Goal: Task Accomplishment & Management: Complete application form

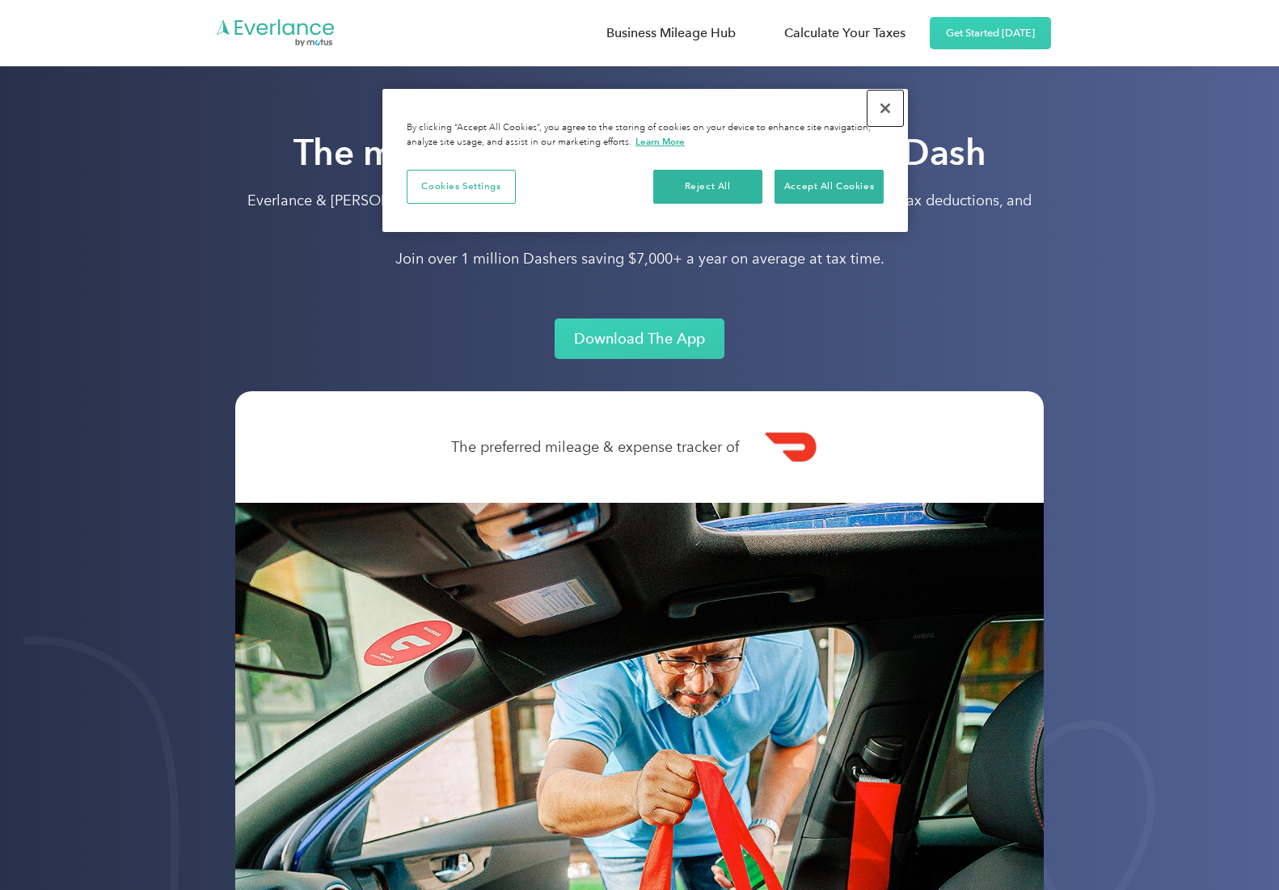
click at [888, 108] on button "Close" at bounding box center [885, 109] width 36 height 36
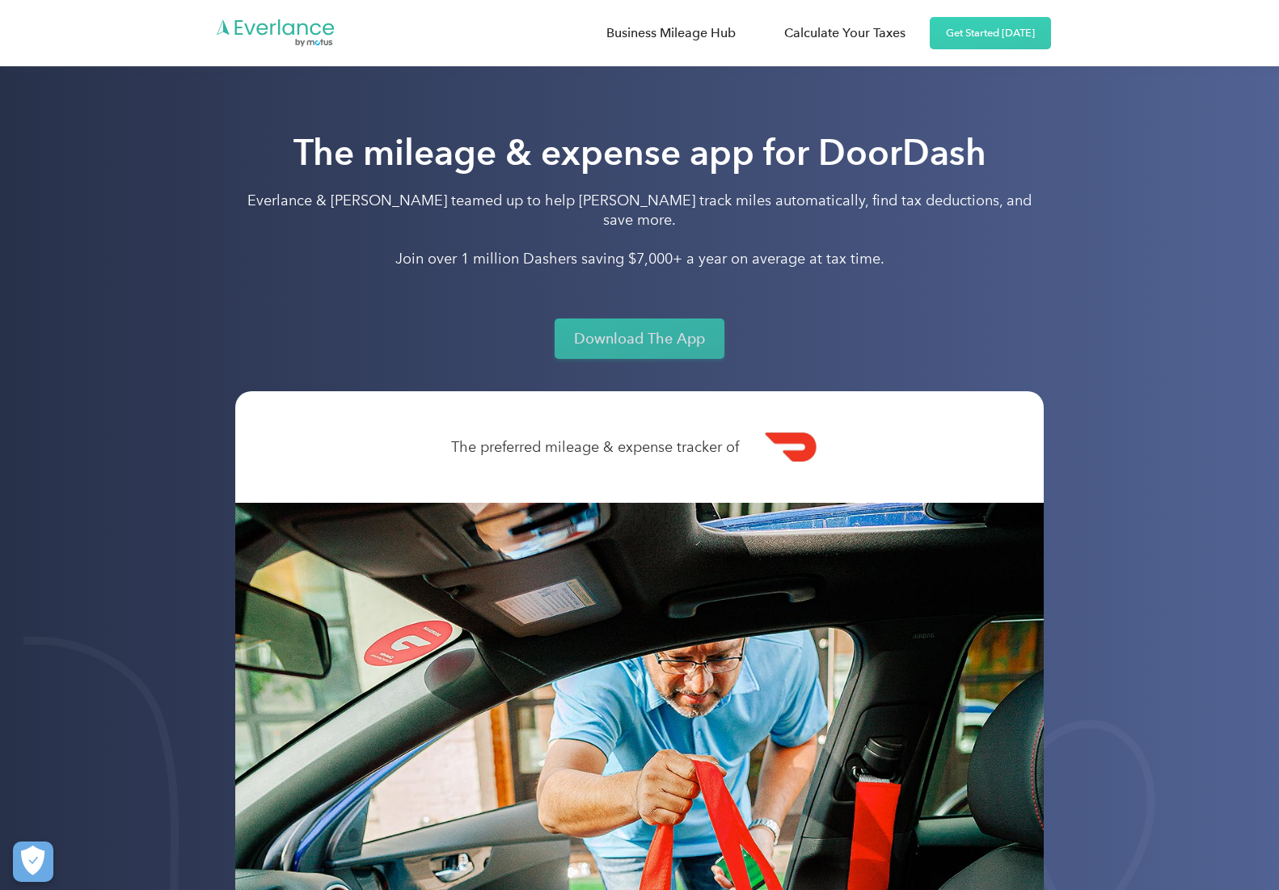
click at [655, 320] on link "Download The App" at bounding box center [640, 339] width 170 height 40
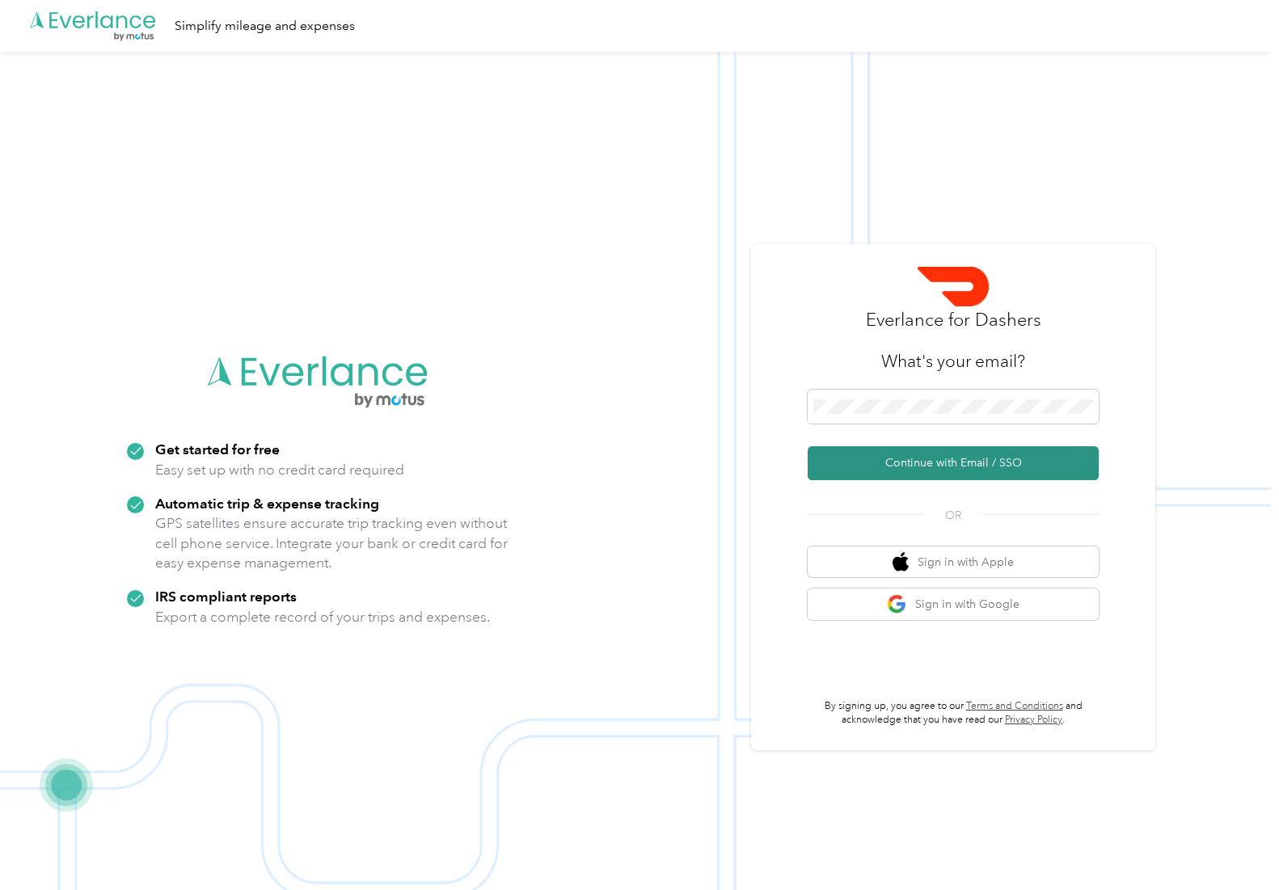
click at [863, 458] on button "Continue with Email / SSO" at bounding box center [953, 463] width 291 height 34
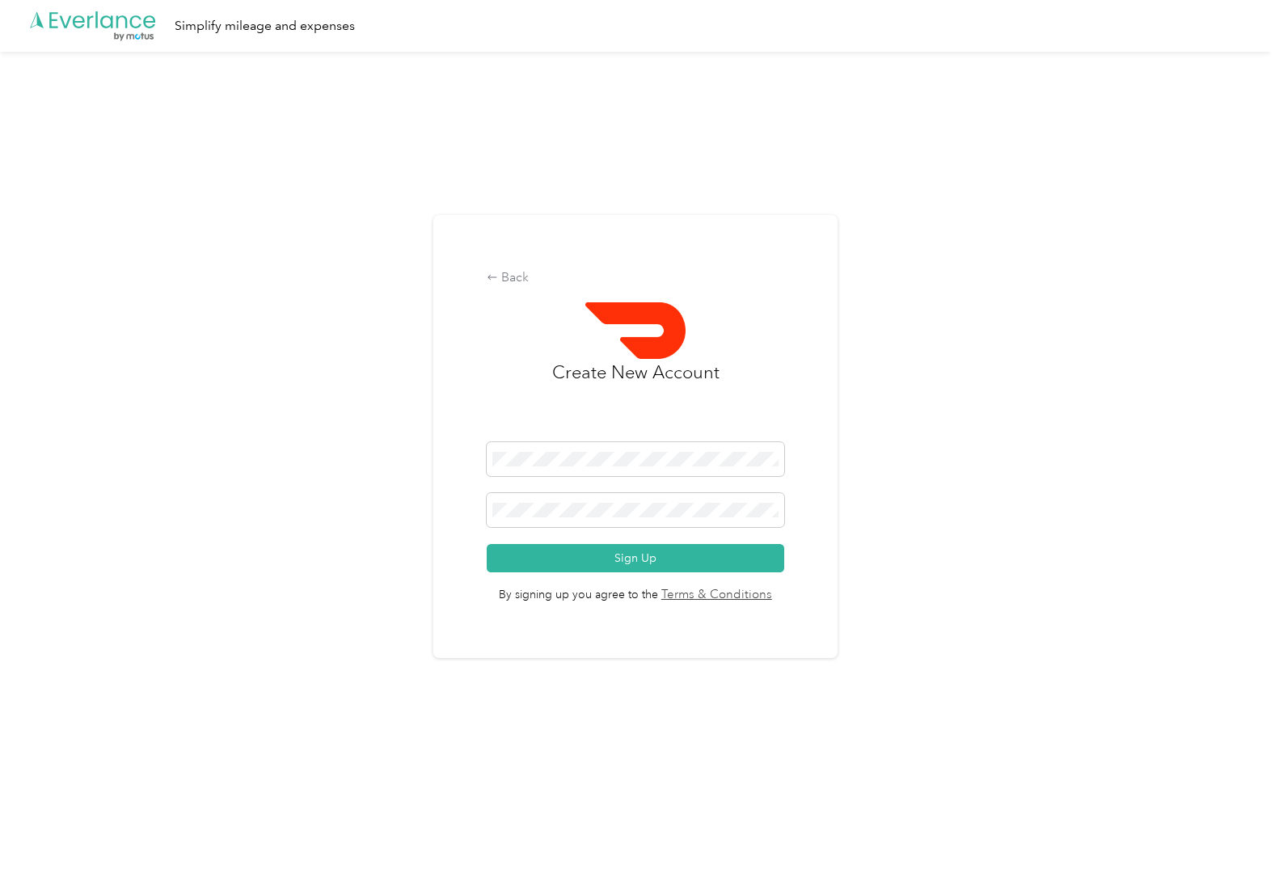
click at [418, 552] on div "Back Create New Account Sign Up By signing up you agree to the Terms & Conditio…" at bounding box center [635, 443] width 1271 height 783
click at [694, 563] on button "Sign Up" at bounding box center [636, 558] width 298 height 28
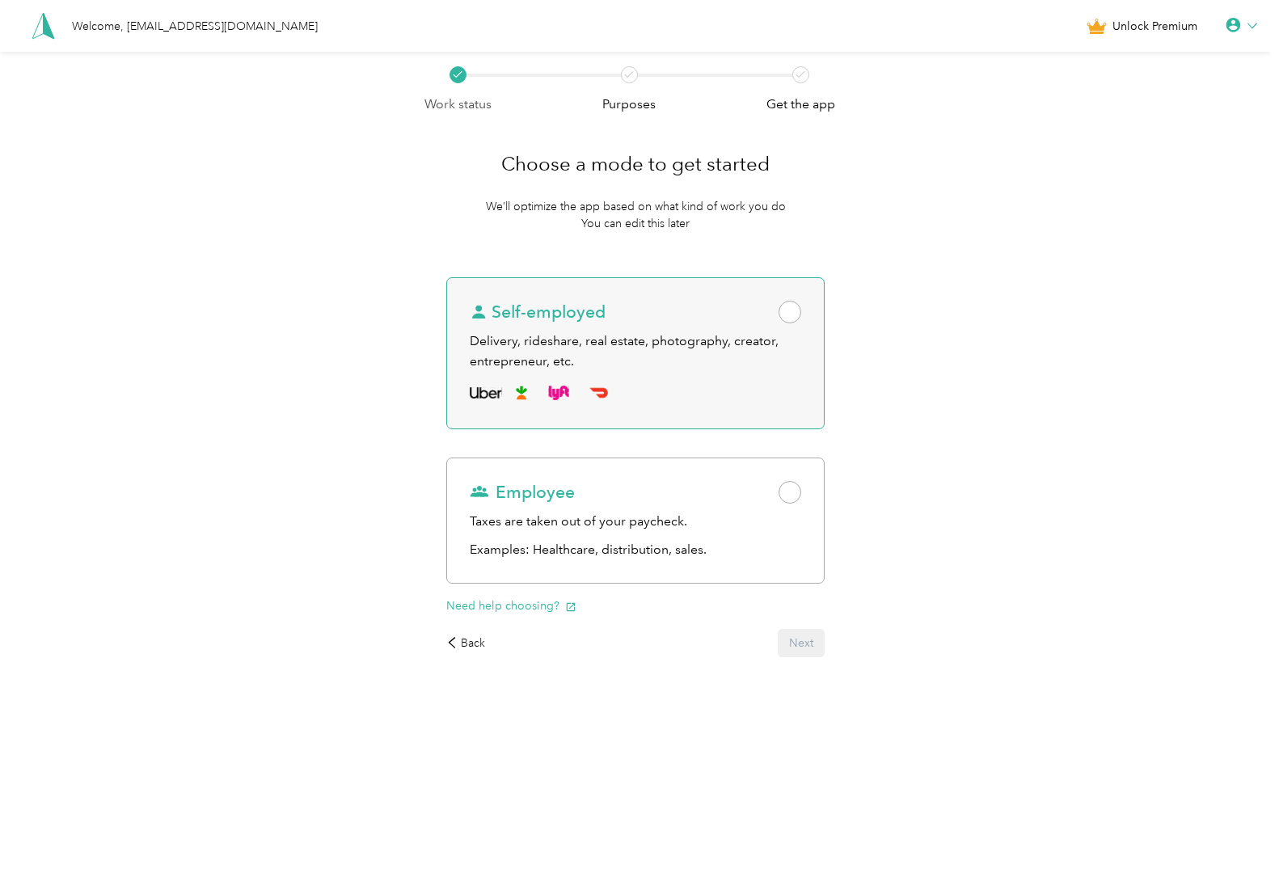
click at [800, 321] on span at bounding box center [790, 312] width 23 height 23
click at [814, 646] on button "Next" at bounding box center [801, 643] width 47 height 28
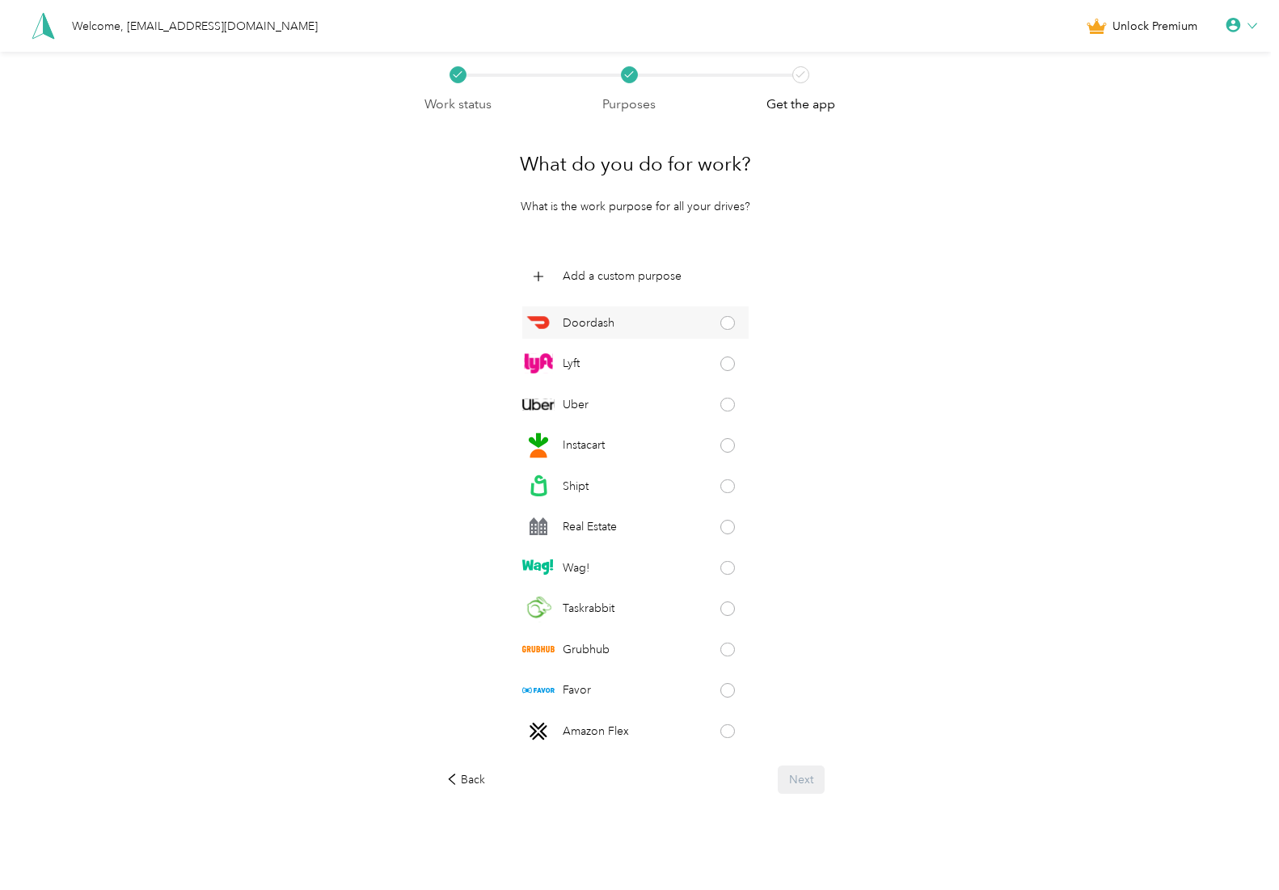
click at [735, 320] on span at bounding box center [727, 323] width 15 height 15
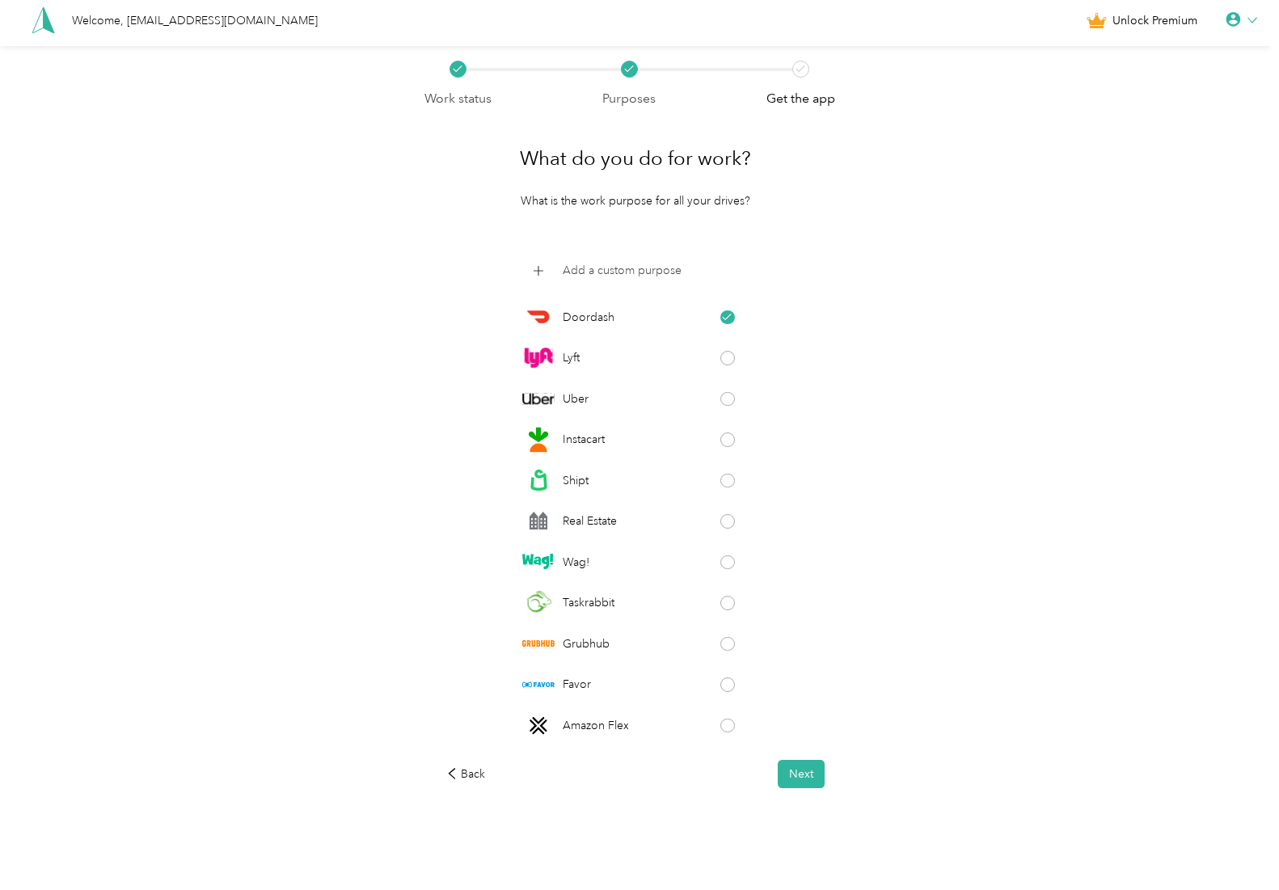
click at [630, 271] on p "Add a custom purpose" at bounding box center [622, 270] width 119 height 17
drag, startPoint x: 853, startPoint y: 366, endPoint x: 845, endPoint y: 406, distance: 40.4
click at [853, 366] on div "Work status Purposes Get the app What do you do for work? What is the work purp…" at bounding box center [635, 470] width 1271 height 840
click at [813, 773] on button "Next" at bounding box center [801, 774] width 47 height 28
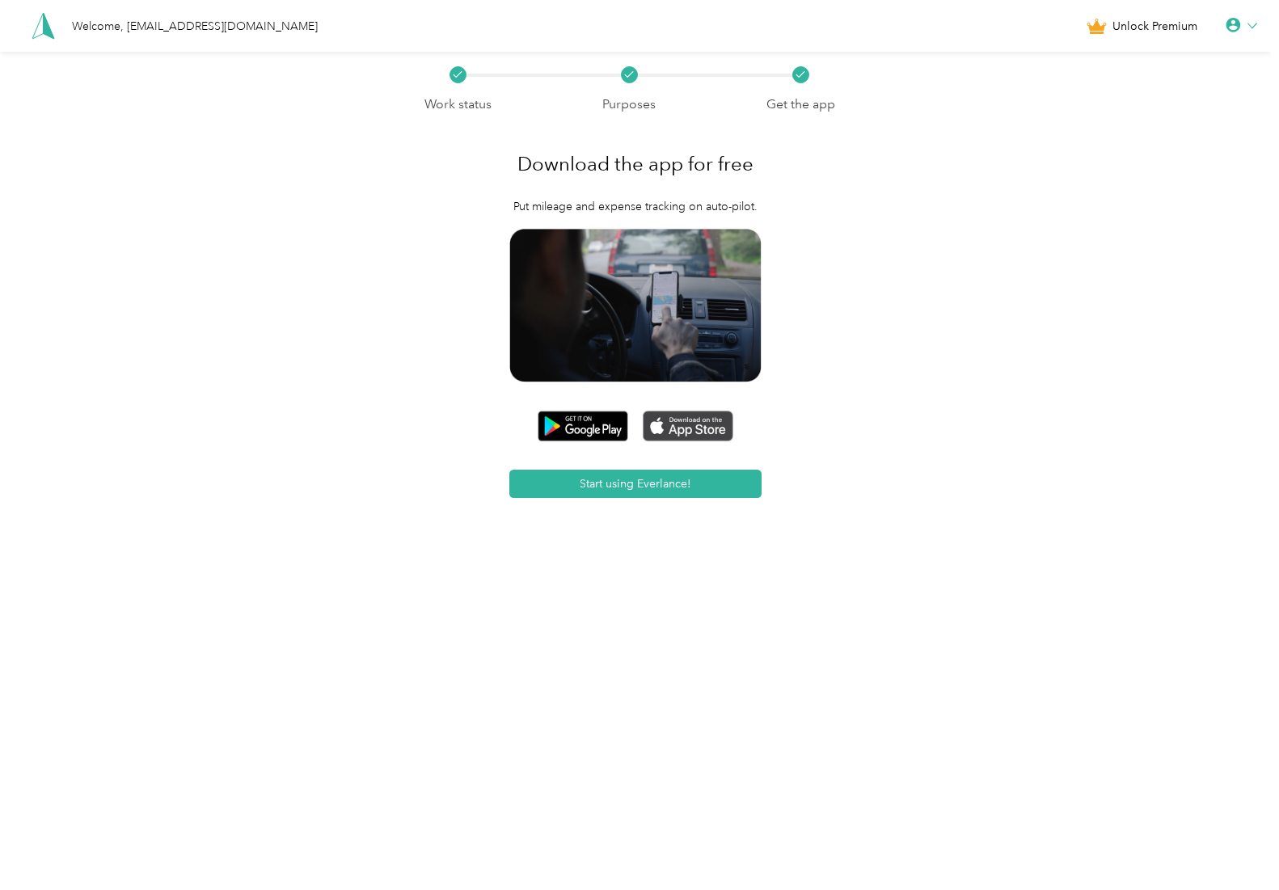
click at [686, 430] on img at bounding box center [688, 426] width 91 height 31
click at [597, 489] on button "Start using Everlance!" at bounding box center [635, 484] width 252 height 28
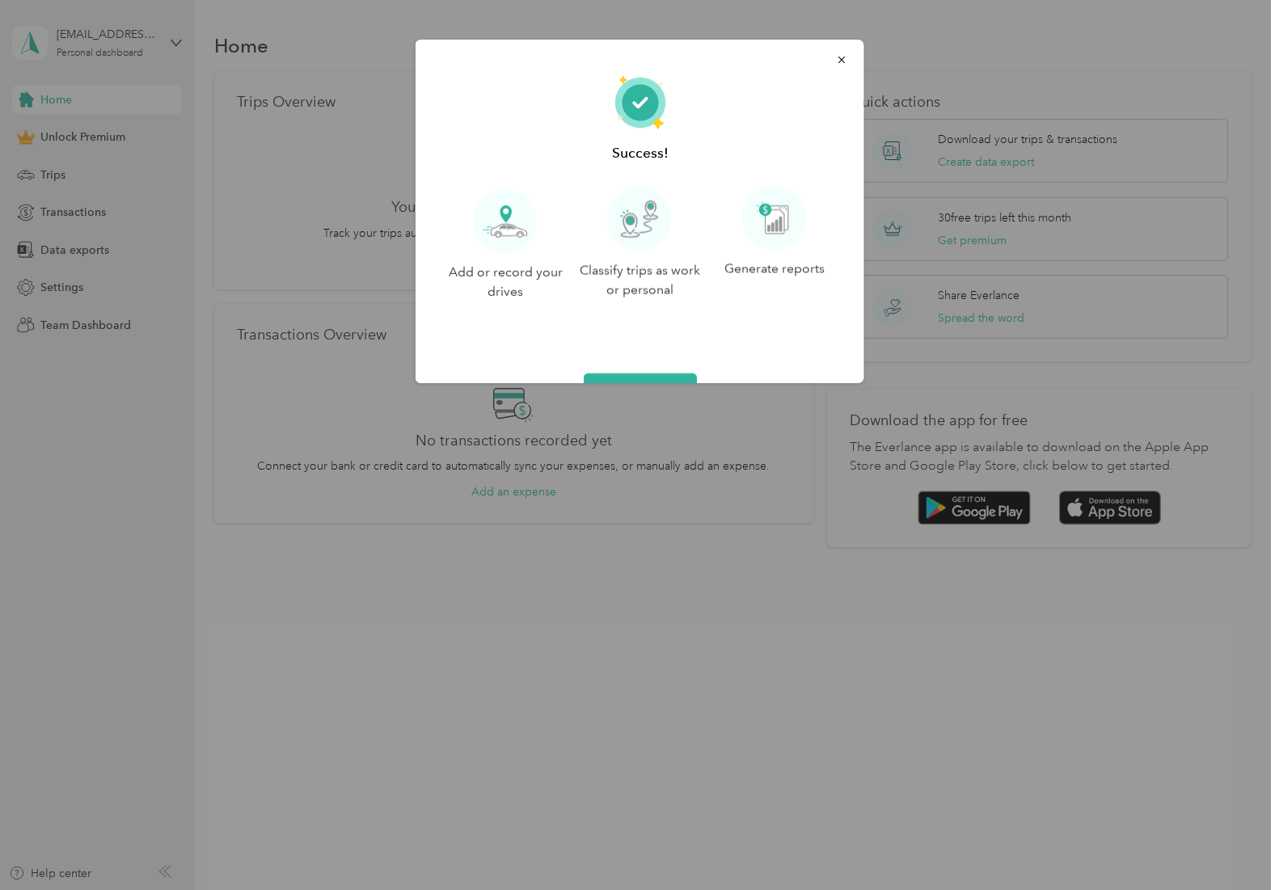
drag, startPoint x: 833, startPoint y: 59, endPoint x: 826, endPoint y: 65, distance: 8.6
click at [833, 59] on button "button" at bounding box center [842, 59] width 34 height 28
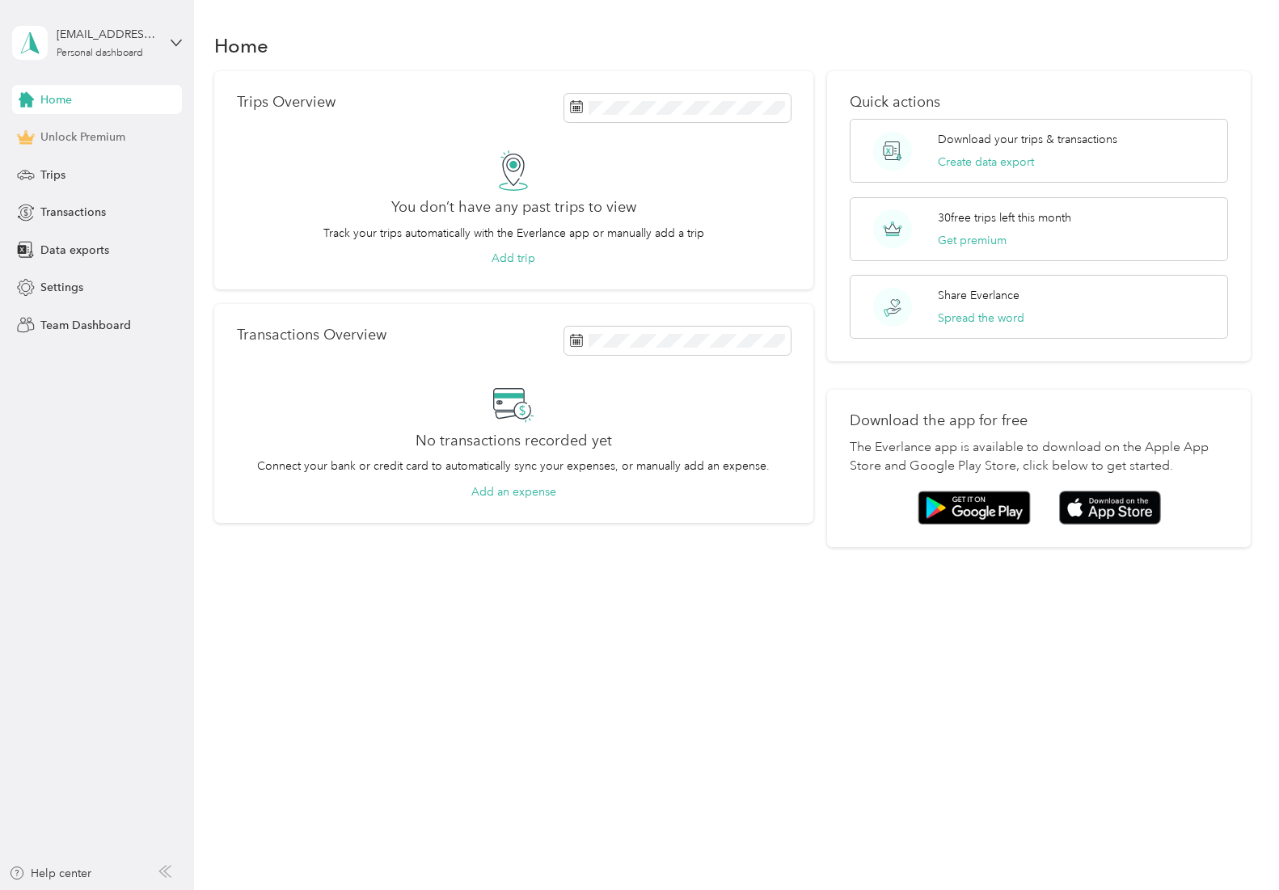
click at [81, 140] on span "Unlock Premium" at bounding box center [82, 137] width 85 height 17
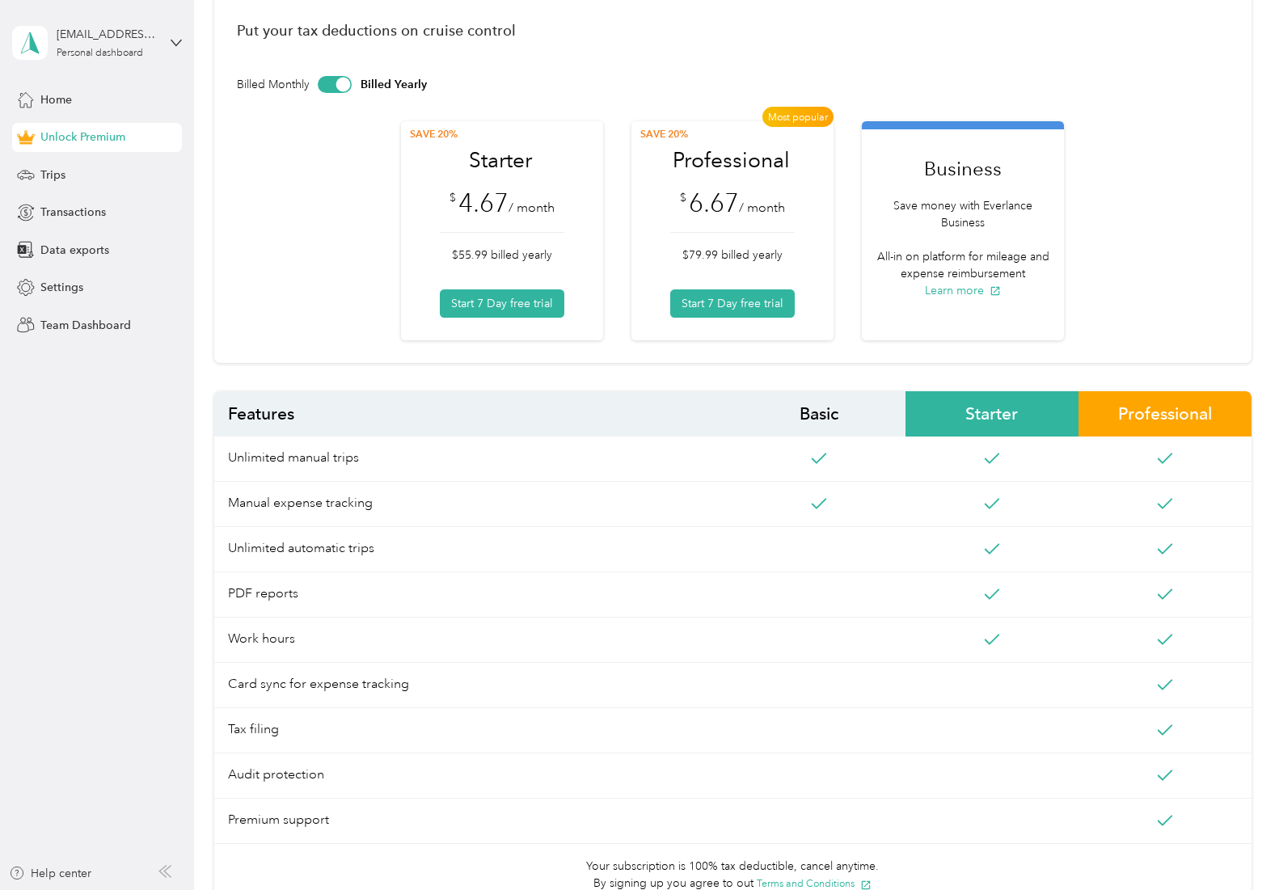
scroll to position [222, 0]
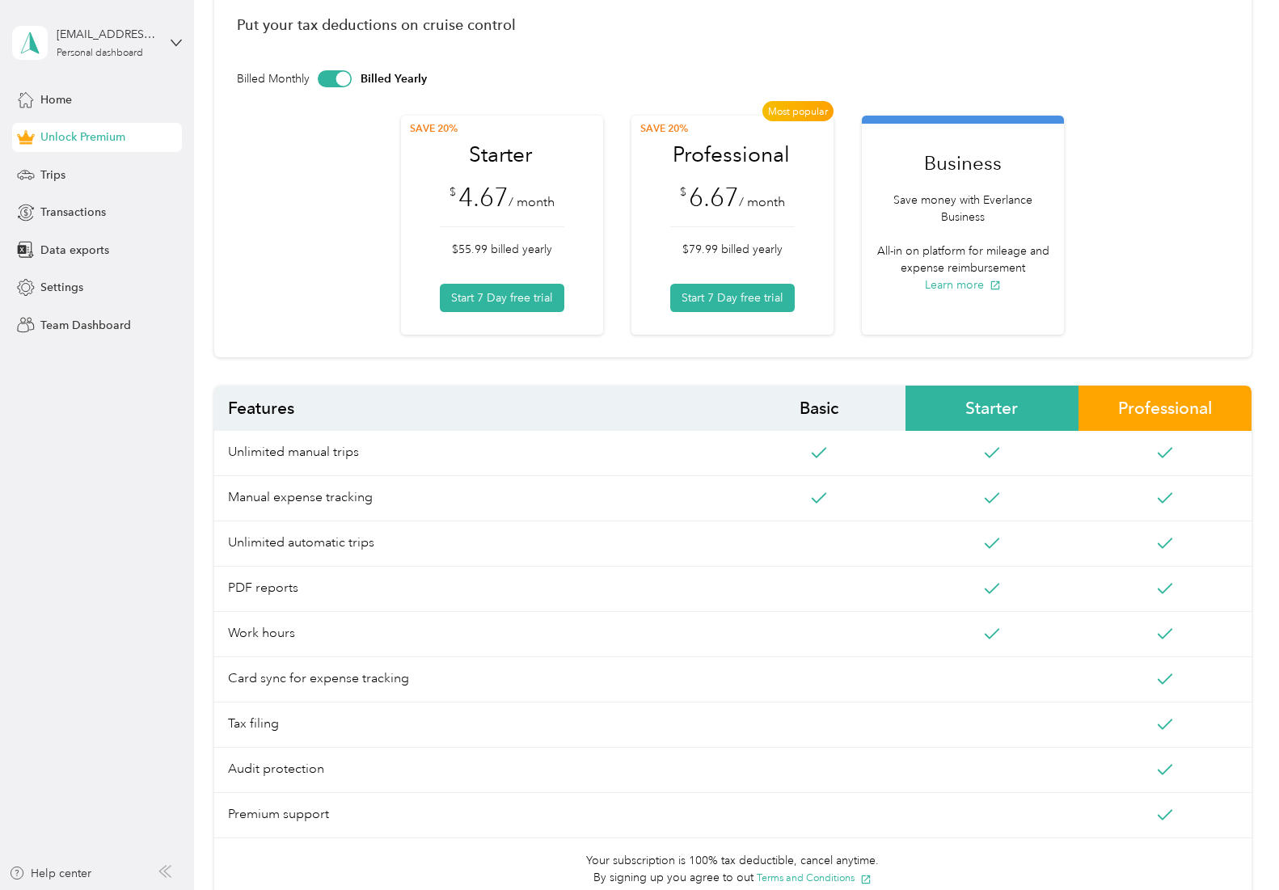
click at [50, 193] on div "Home Unlock Premium Trips Transactions Data exports Settings Team Dashboard" at bounding box center [97, 212] width 170 height 255
click at [55, 285] on span "Settings" at bounding box center [61, 287] width 43 height 17
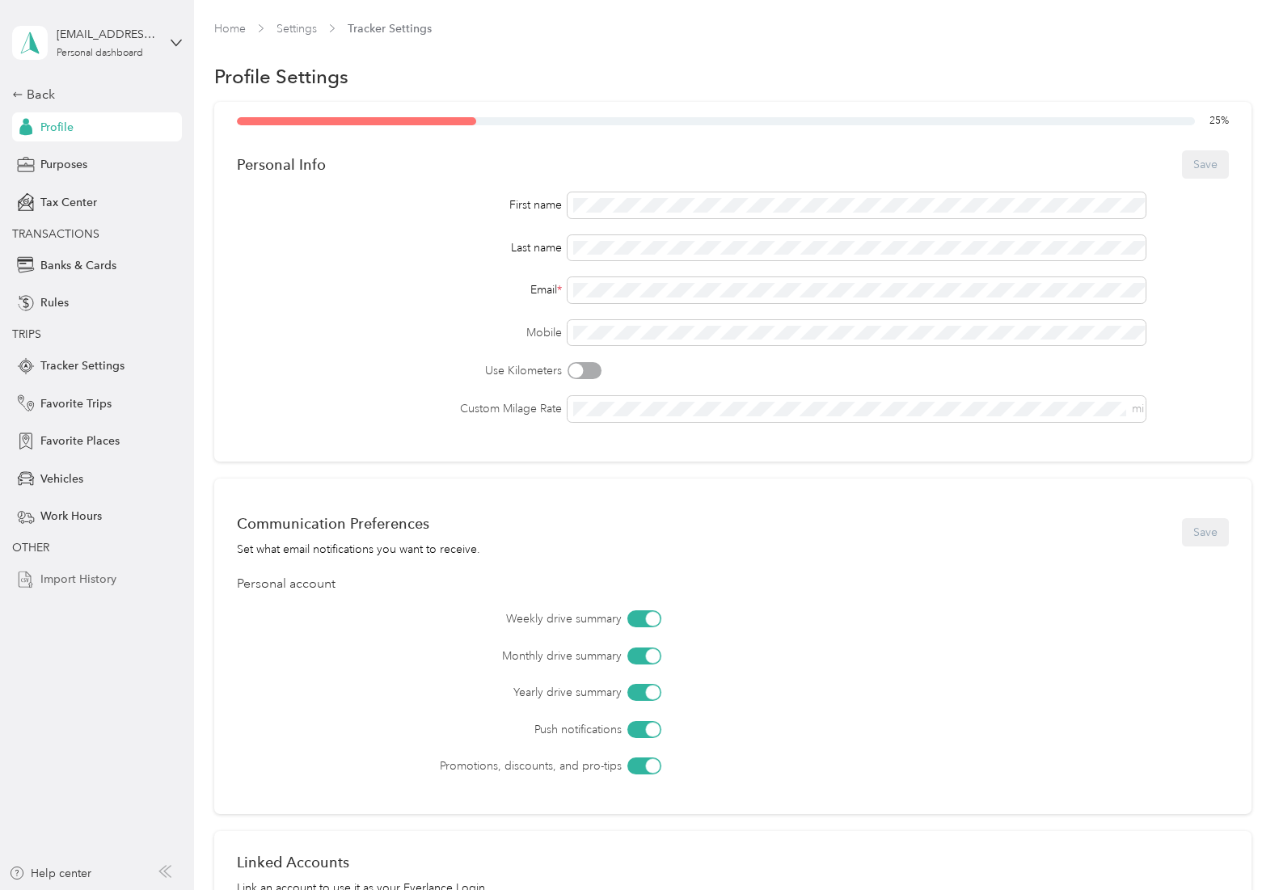
click at [75, 584] on span "Import History" at bounding box center [78, 579] width 76 height 17
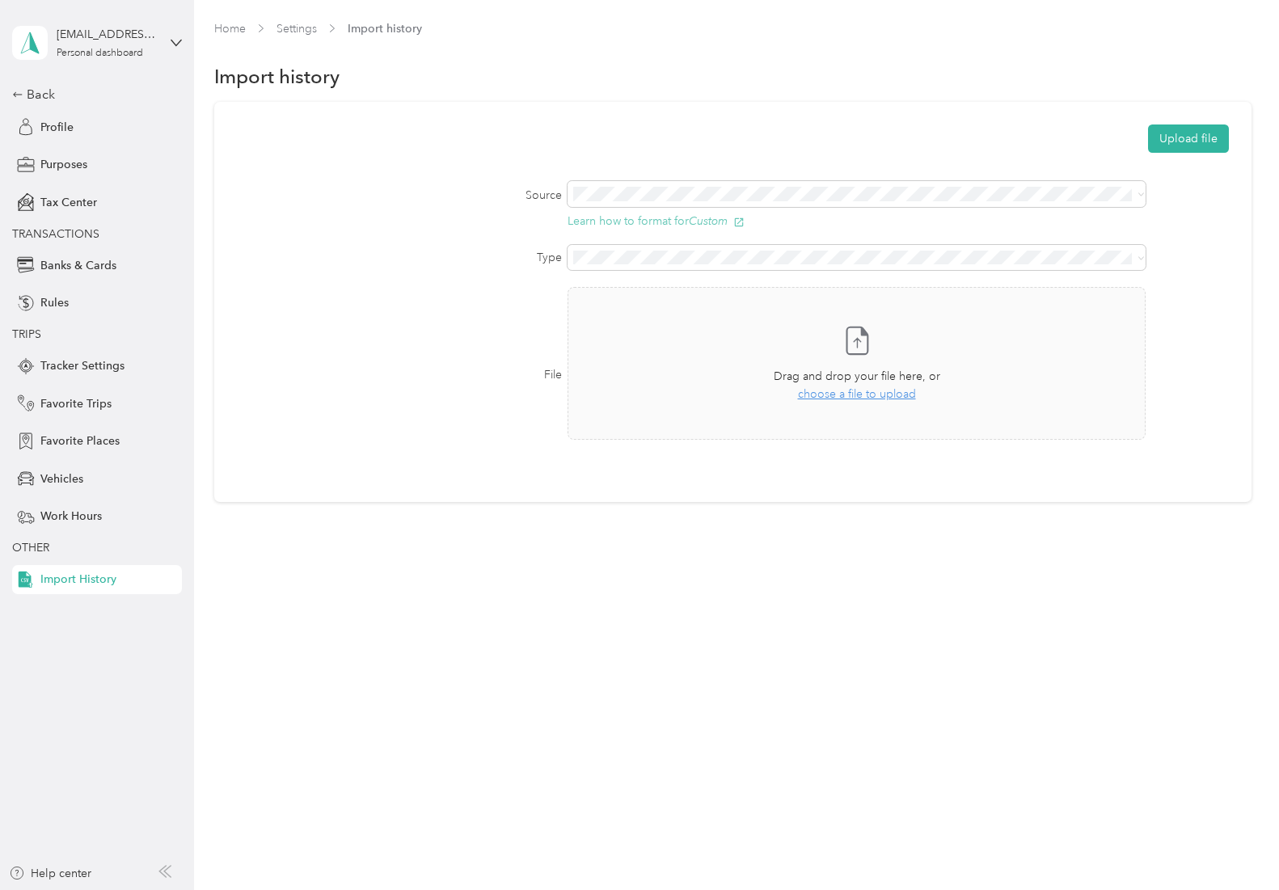
click at [704, 217] on icon "Custom" at bounding box center [708, 220] width 39 height 13
